Goal: Information Seeking & Learning: Learn about a topic

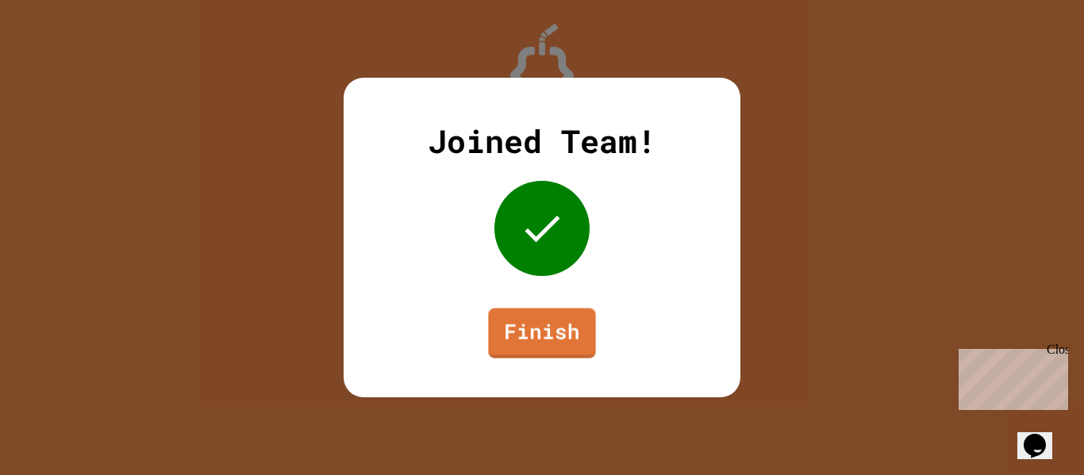
click at [556, 306] on div "Joined Team! Finish" at bounding box center [542, 238] width 397 height 320
click at [554, 314] on link "Finish" at bounding box center [541, 332] width 107 height 50
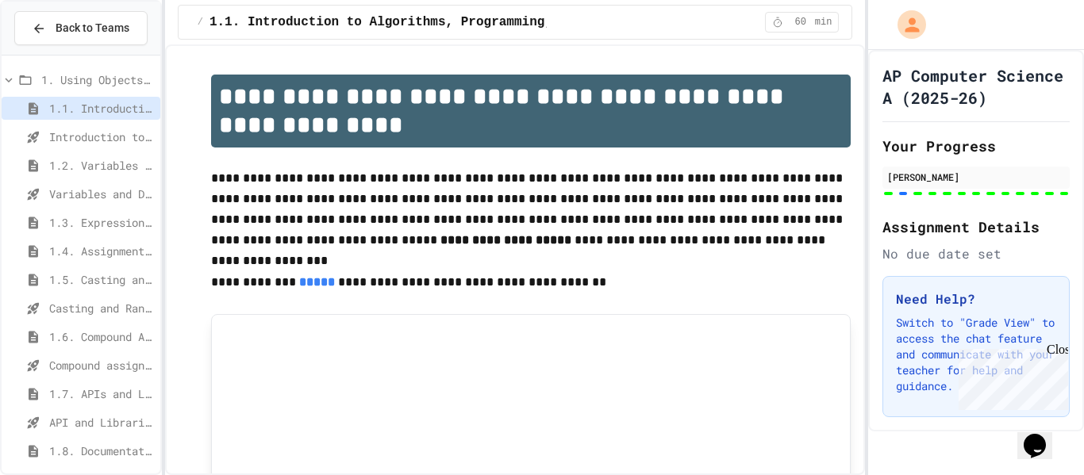
scroll to position [130, 0]
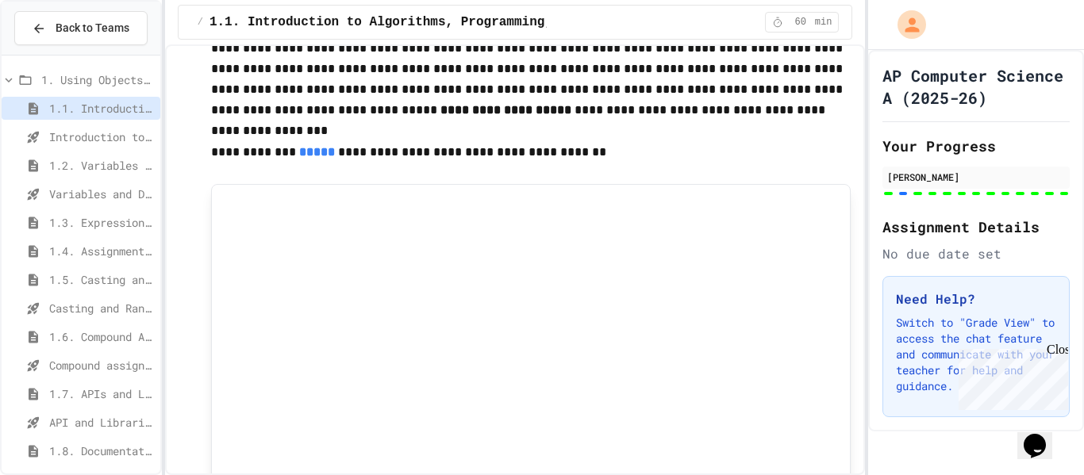
click at [50, 340] on span "1.6. Compound Assignment Operators" at bounding box center [101, 337] width 105 height 17
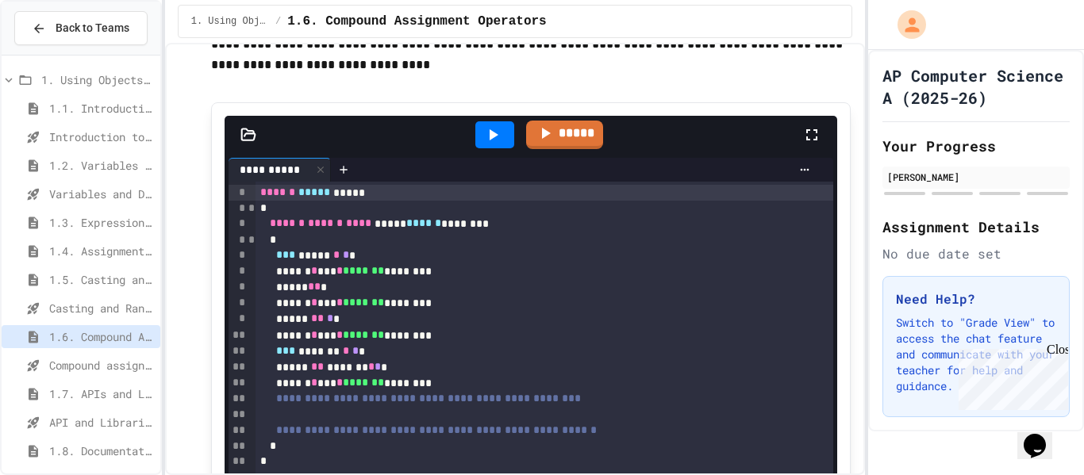
scroll to position [1172, 0]
